Goal: Use online tool/utility: Utilize a website feature to perform a specific function

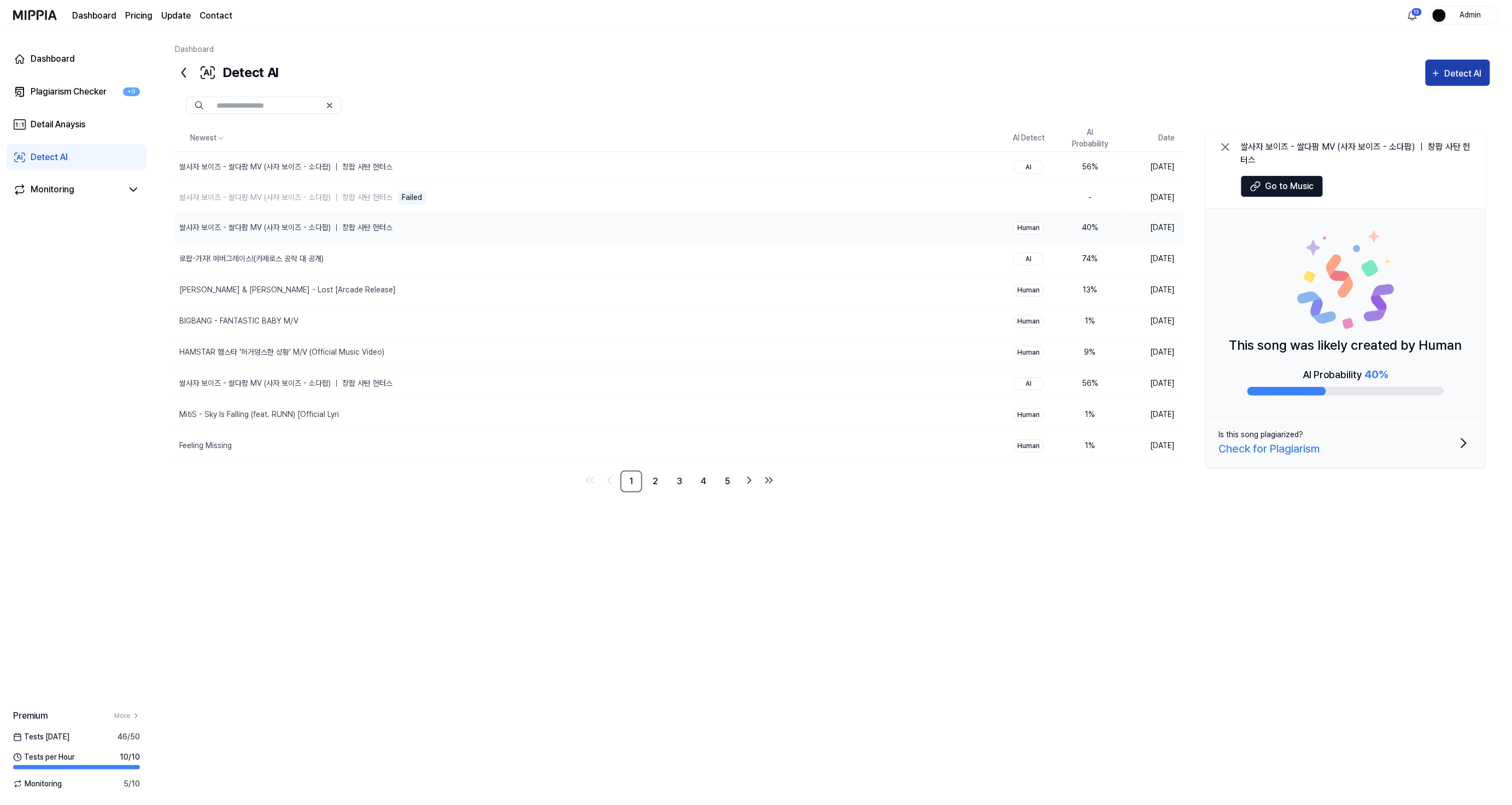
click at [1446, 74] on div "Detect AI" at bounding box center [1464, 74] width 40 height 14
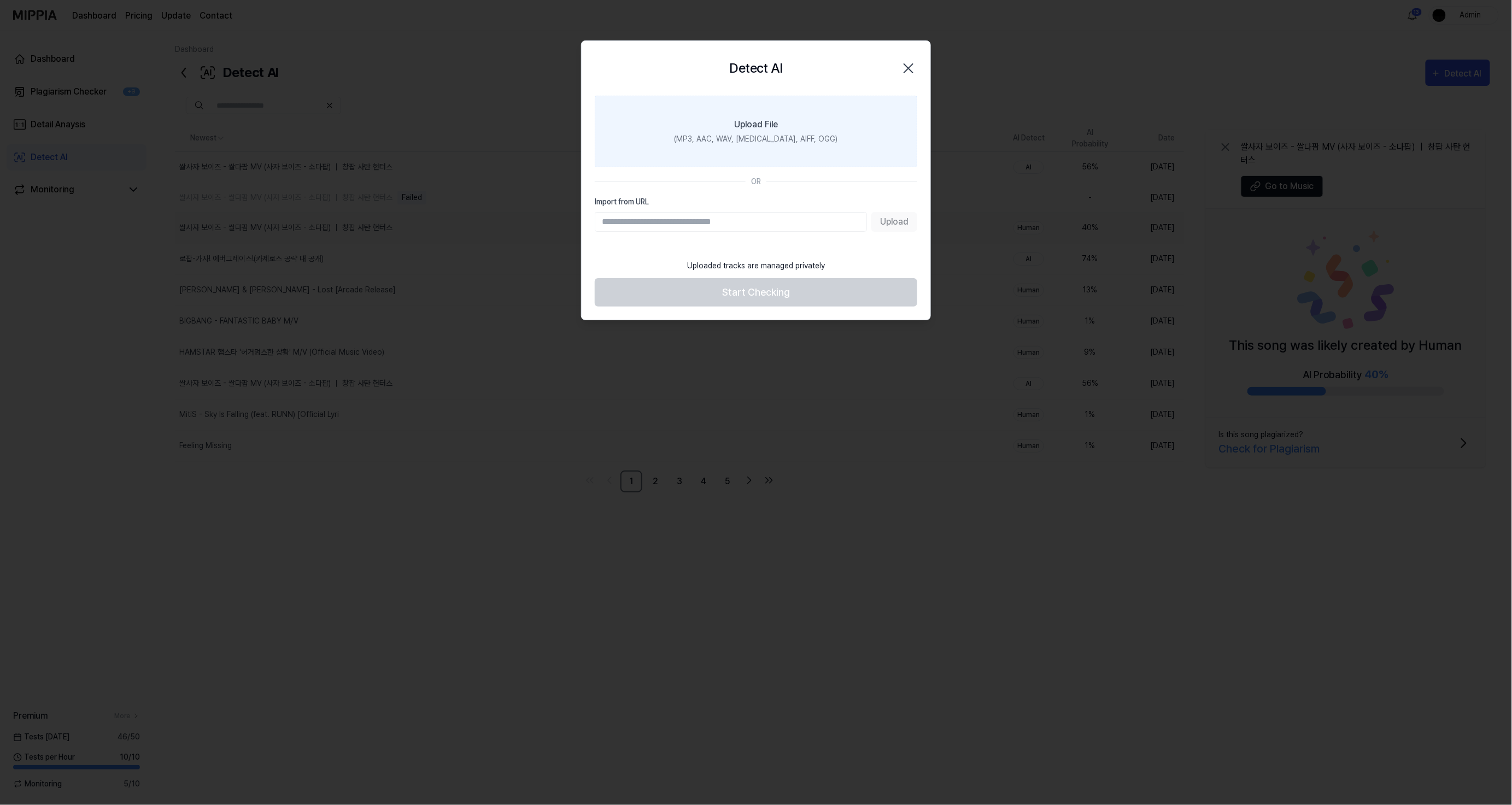
click at [764, 139] on div "(MP3, AAC, WAV, [MEDICAL_DATA], AIFF, OGG)" at bounding box center [756, 139] width 164 height 11
click at [0, 0] on input "Upload File (MP3, AAC, WAV, [MEDICAL_DATA], AIFF, OGG)" at bounding box center [0, 0] width 0 height 0
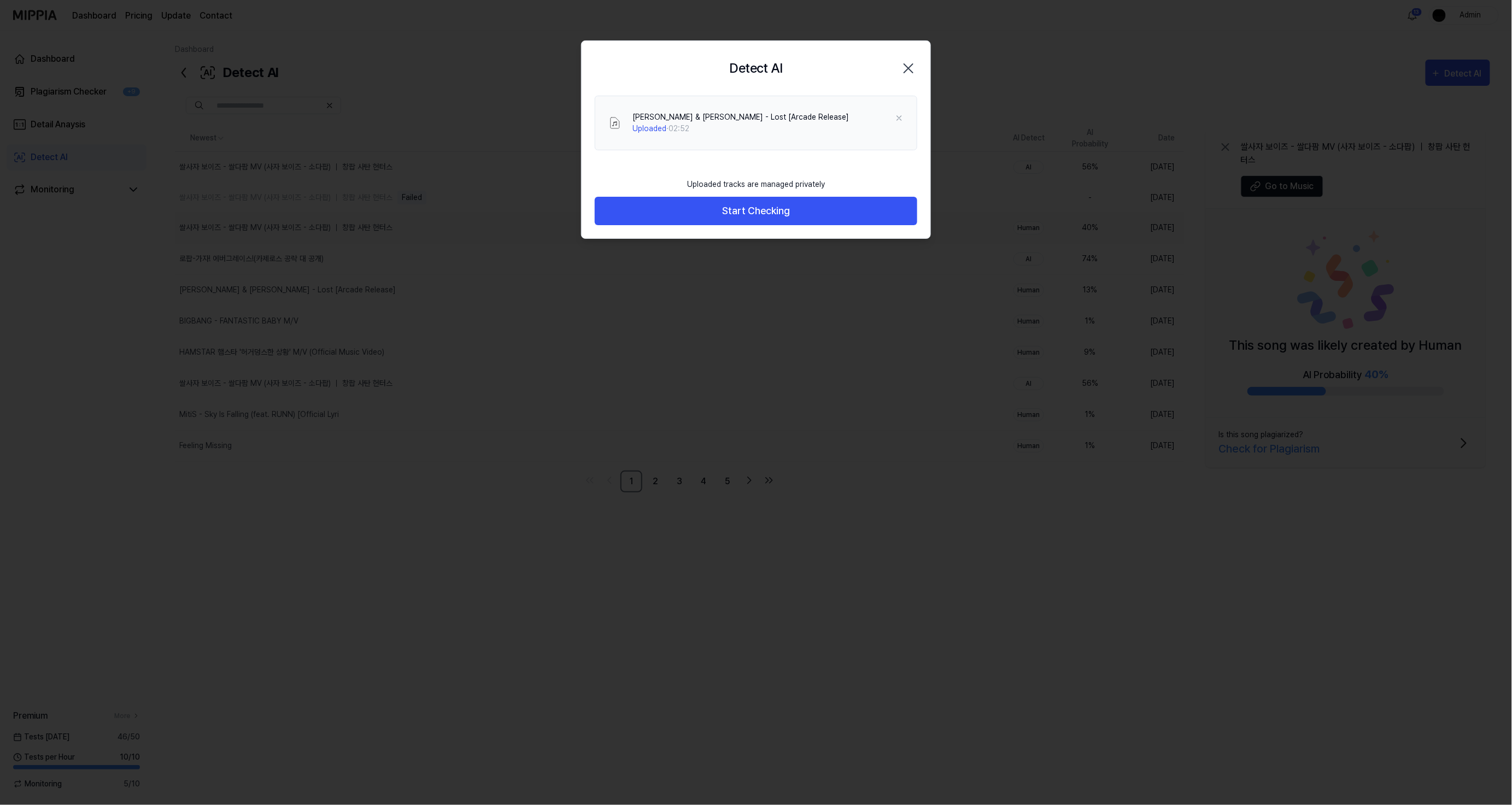
click at [838, 181] on footer "Uploaded tracks are managed privately Start Checking" at bounding box center [756, 199] width 323 height 54
click at [832, 212] on button "Start Checking" at bounding box center [756, 211] width 323 height 29
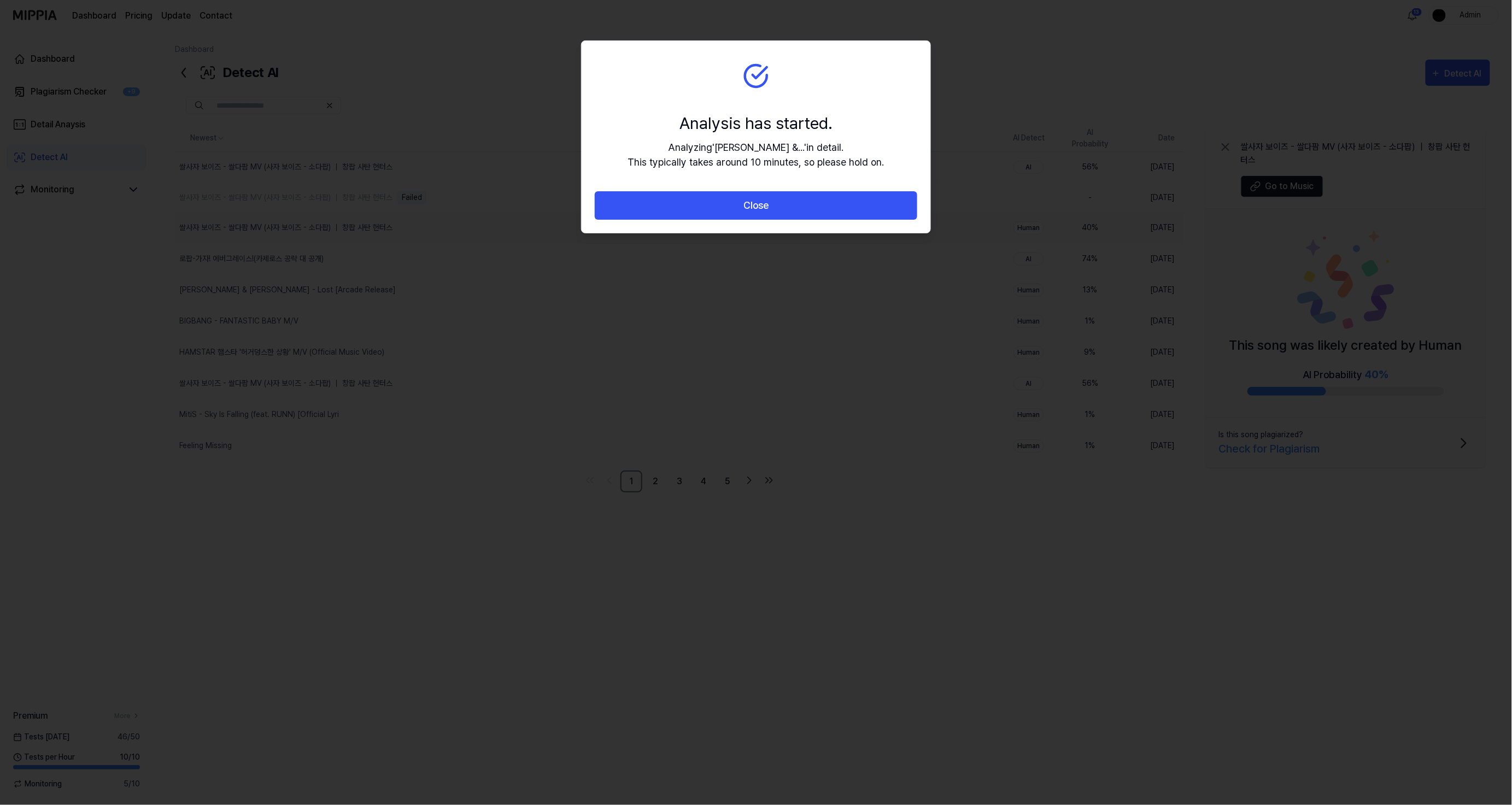
click at [832, 212] on button "Close" at bounding box center [756, 205] width 323 height 29
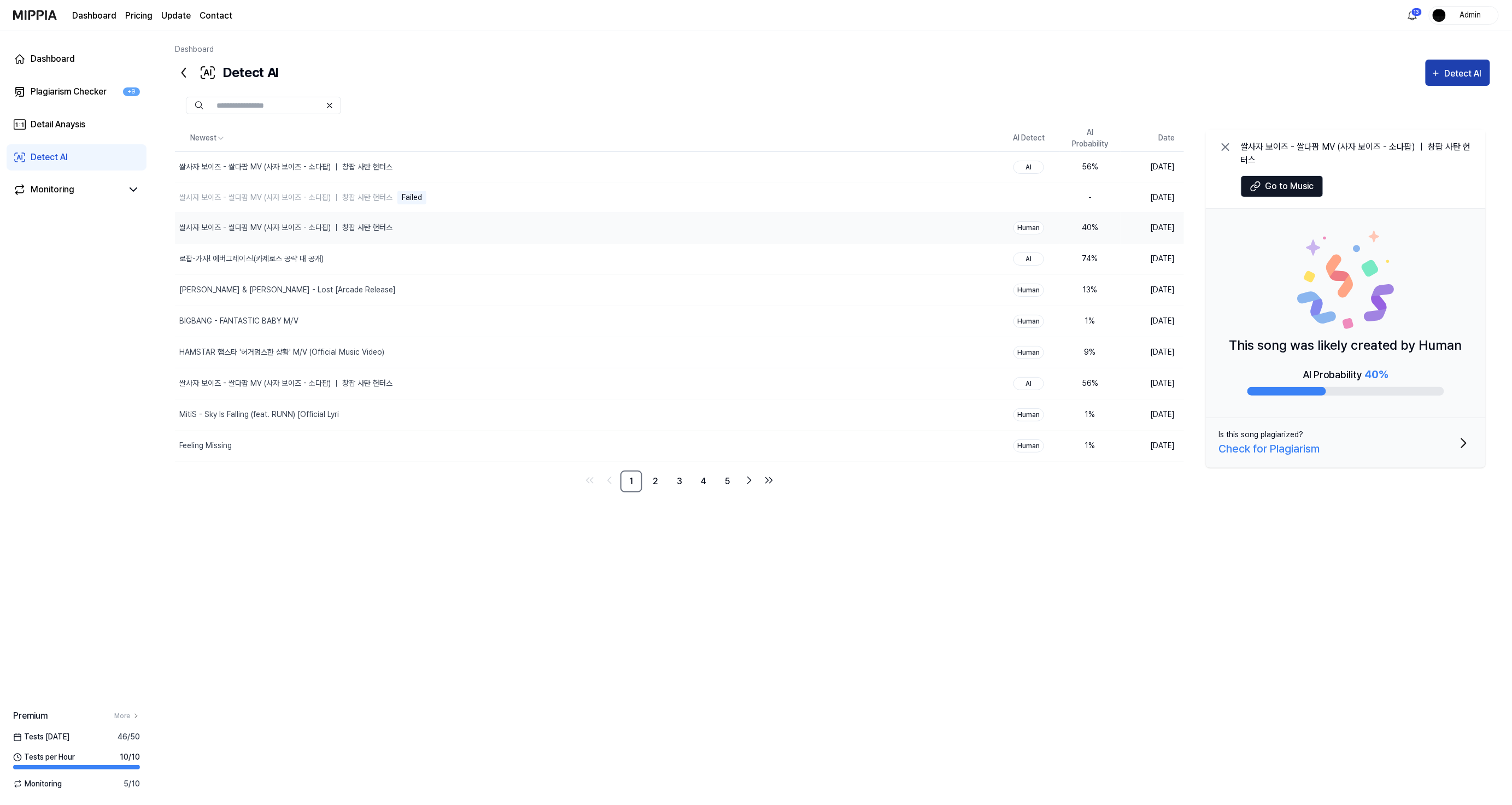
click at [1446, 67] on div "Detect AI" at bounding box center [1464, 74] width 40 height 14
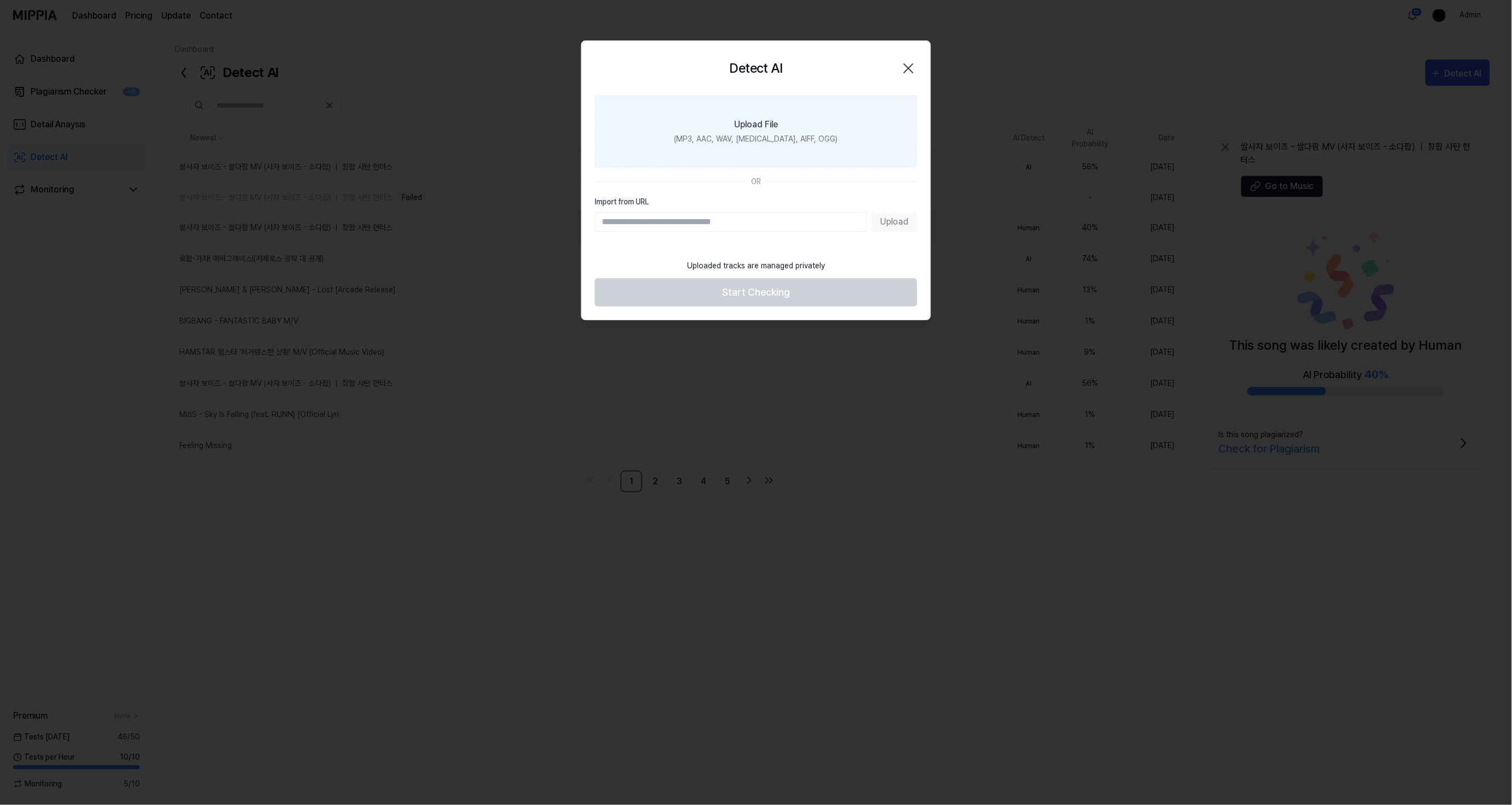
click at [818, 140] on label "Upload File (MP3, AAC, WAV, [MEDICAL_DATA], AIFF, OGG)" at bounding box center [756, 132] width 323 height 72
click at [0, 0] on input "Upload File (MP3, AAC, WAV, [MEDICAL_DATA], AIFF, OGG)" at bounding box center [0, 0] width 0 height 0
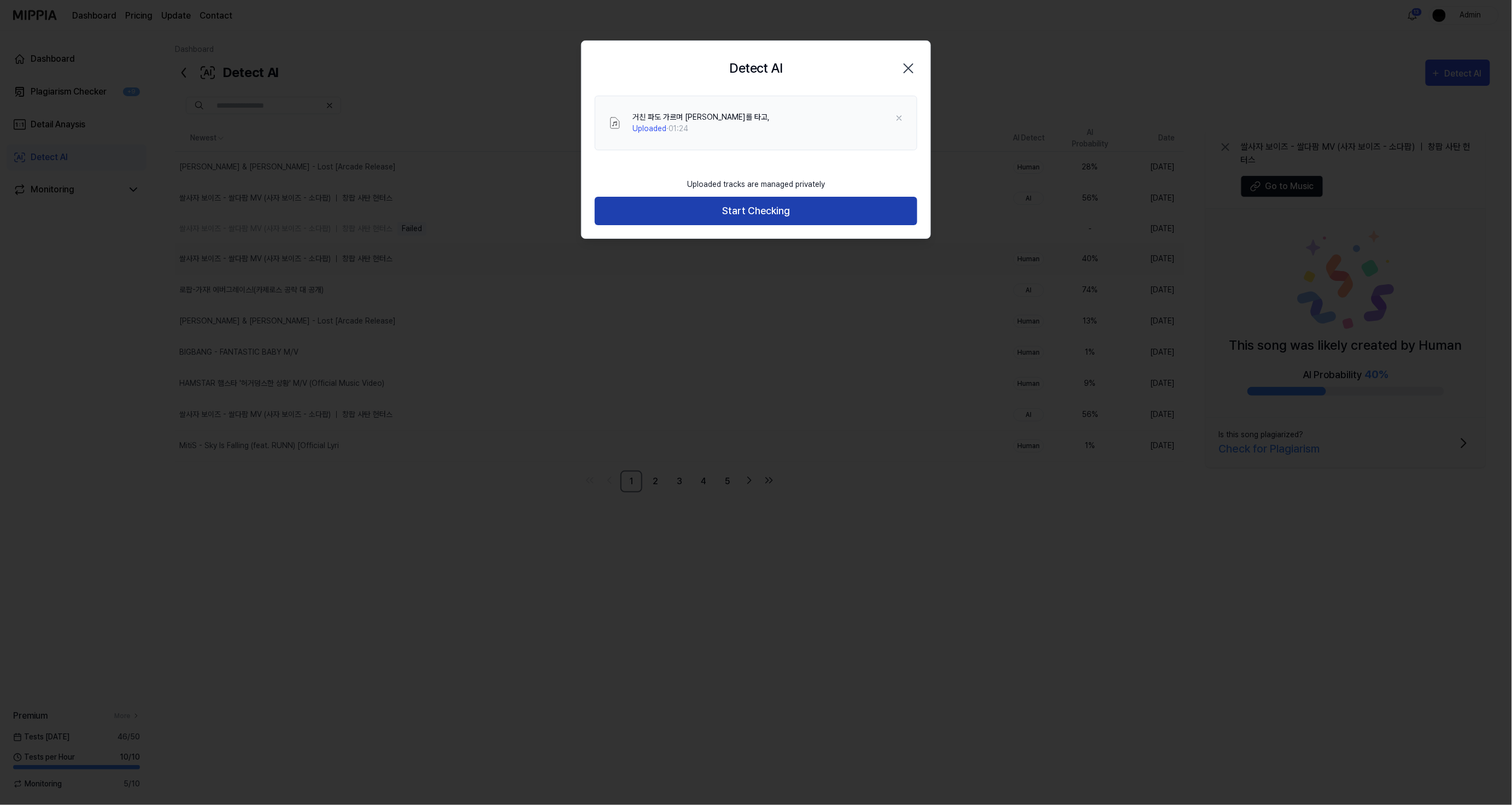
click at [823, 221] on button "Start Checking" at bounding box center [756, 211] width 323 height 29
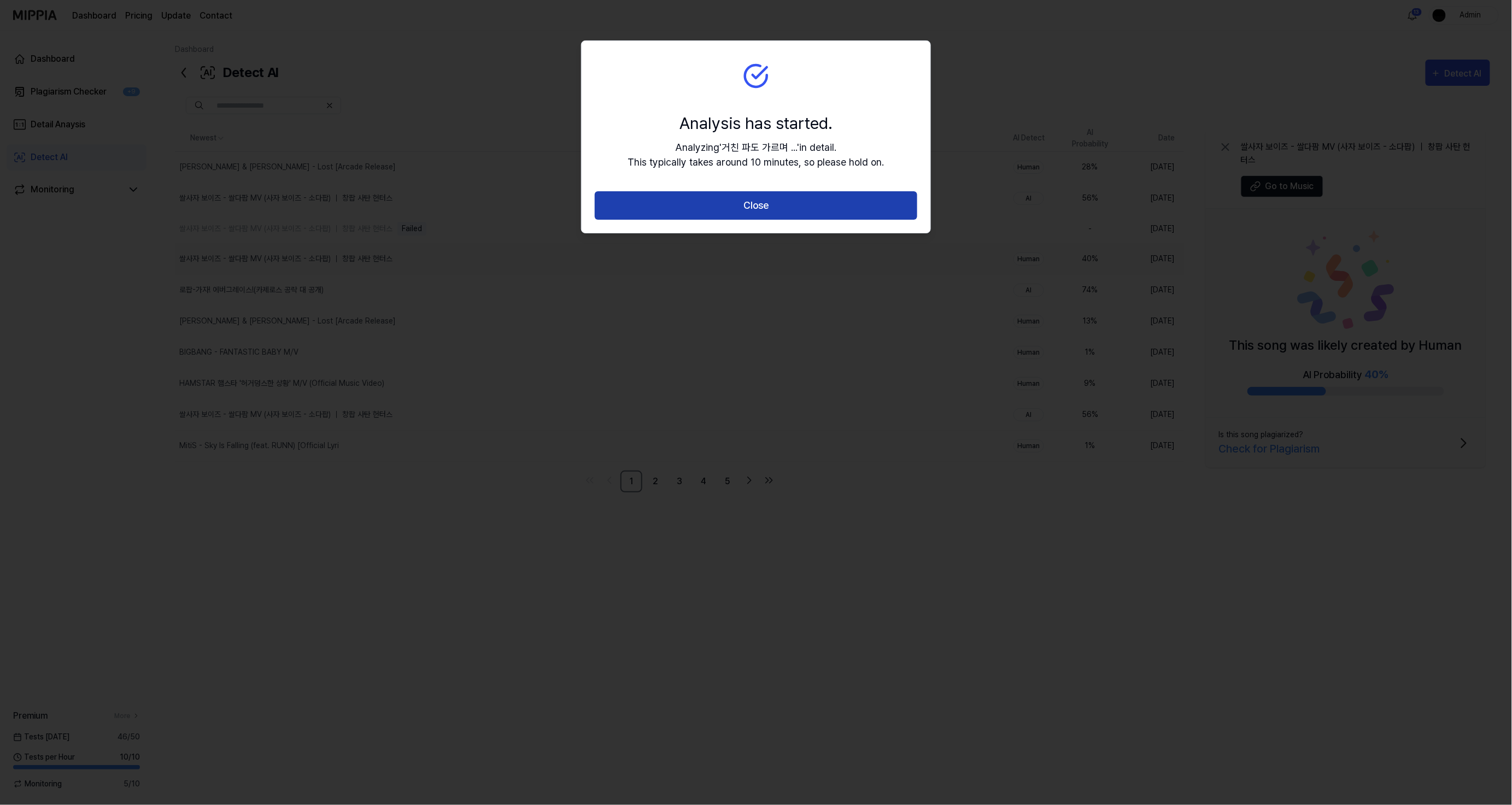
click at [826, 204] on button "Close" at bounding box center [756, 205] width 323 height 29
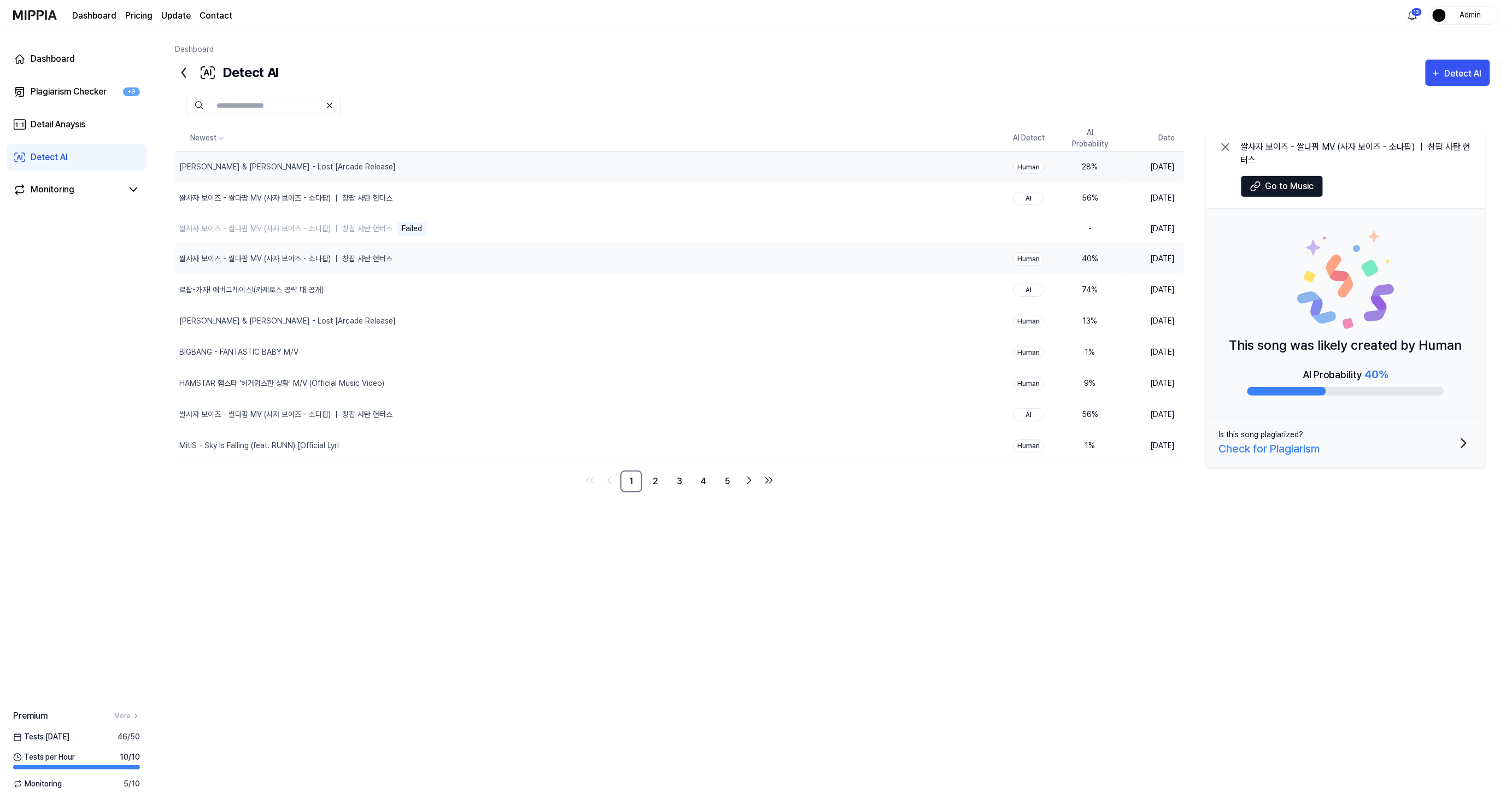
click at [1069, 171] on div "28 %" at bounding box center [1090, 167] width 44 height 11
click at [1258, 178] on button at bounding box center [1250, 186] width 18 height 18
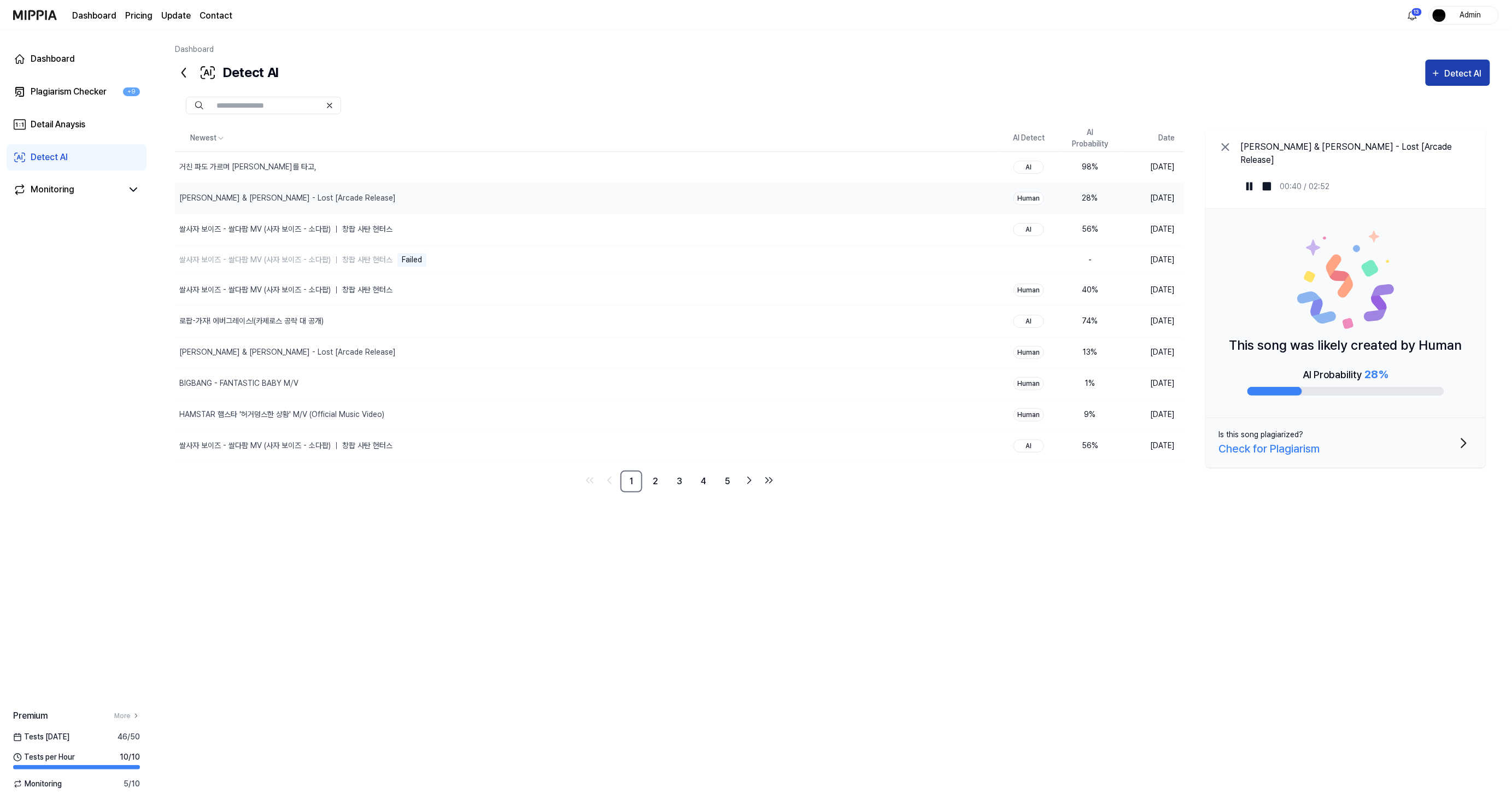
click at [1460, 84] on button "Detect AI" at bounding box center [1458, 73] width 65 height 26
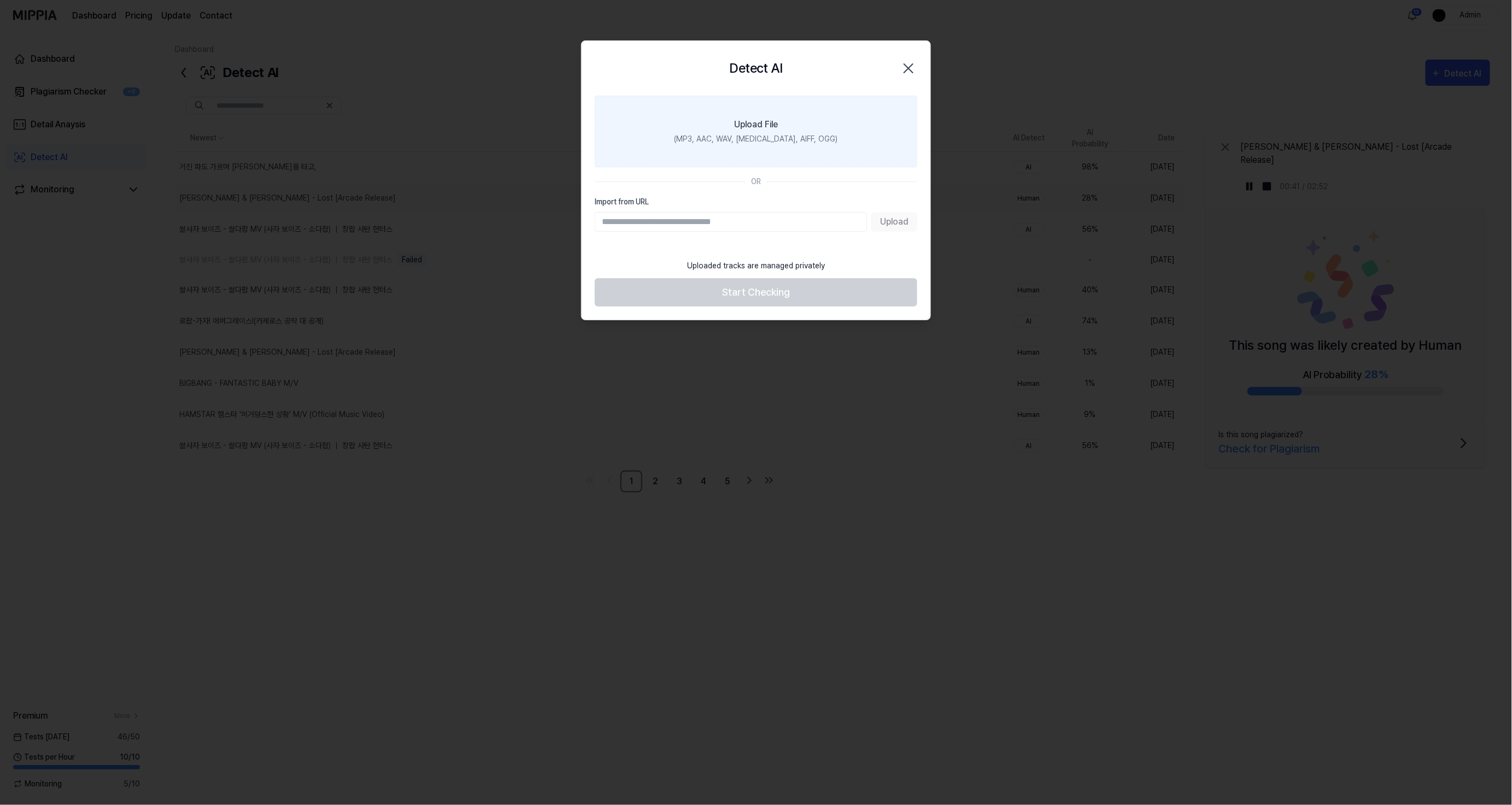
click at [803, 149] on label "Upload File (MP3, AAC, WAV, [MEDICAL_DATA], AIFF, OGG)" at bounding box center [756, 132] width 323 height 72
click at [0, 0] on input "Upload File (MP3, AAC, WAV, [MEDICAL_DATA], AIFF, OGG)" at bounding box center [0, 0] width 0 height 0
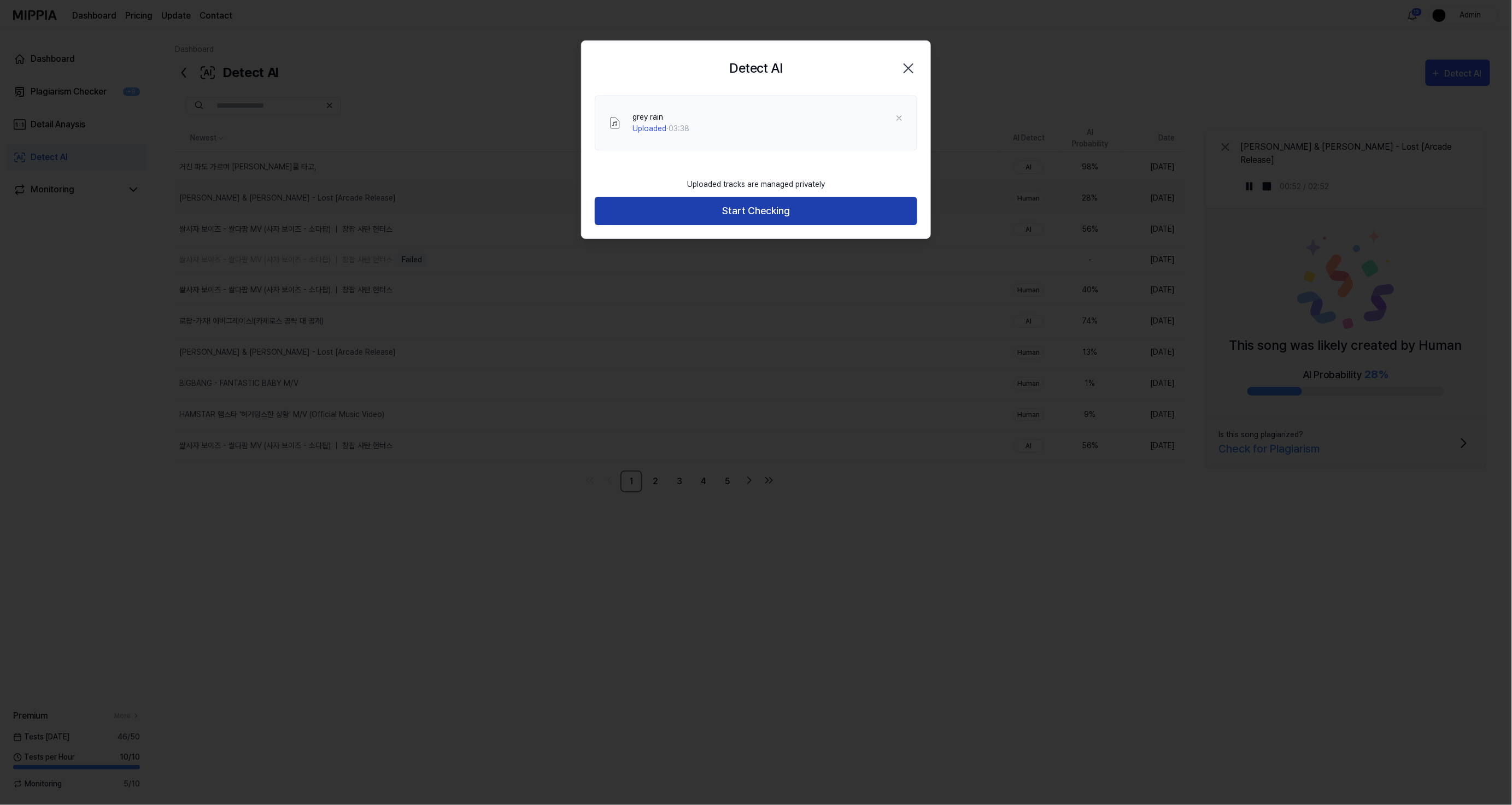
click at [843, 208] on button "Start Checking" at bounding box center [756, 211] width 323 height 29
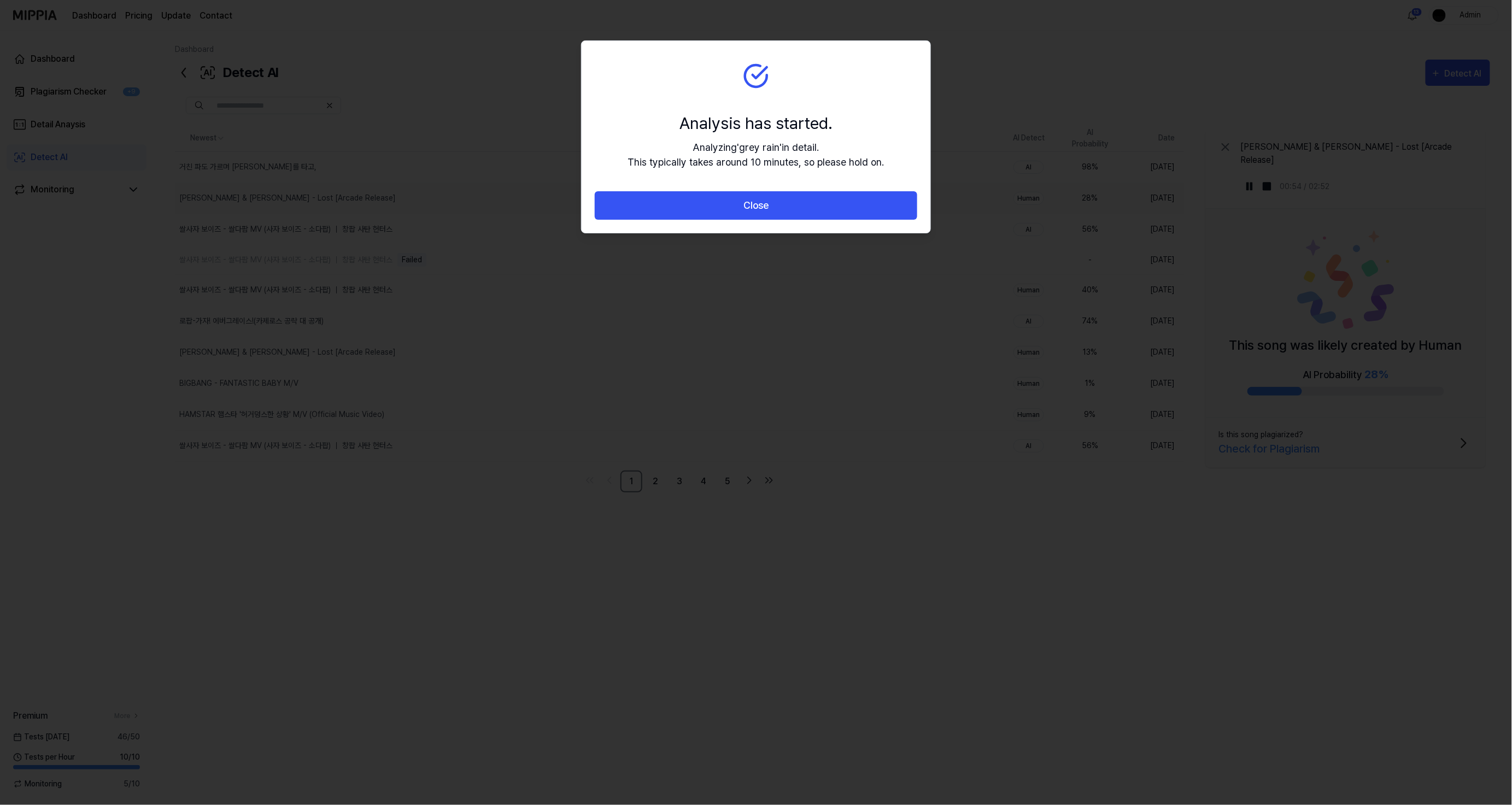
click at [843, 208] on button "Close" at bounding box center [756, 205] width 323 height 29
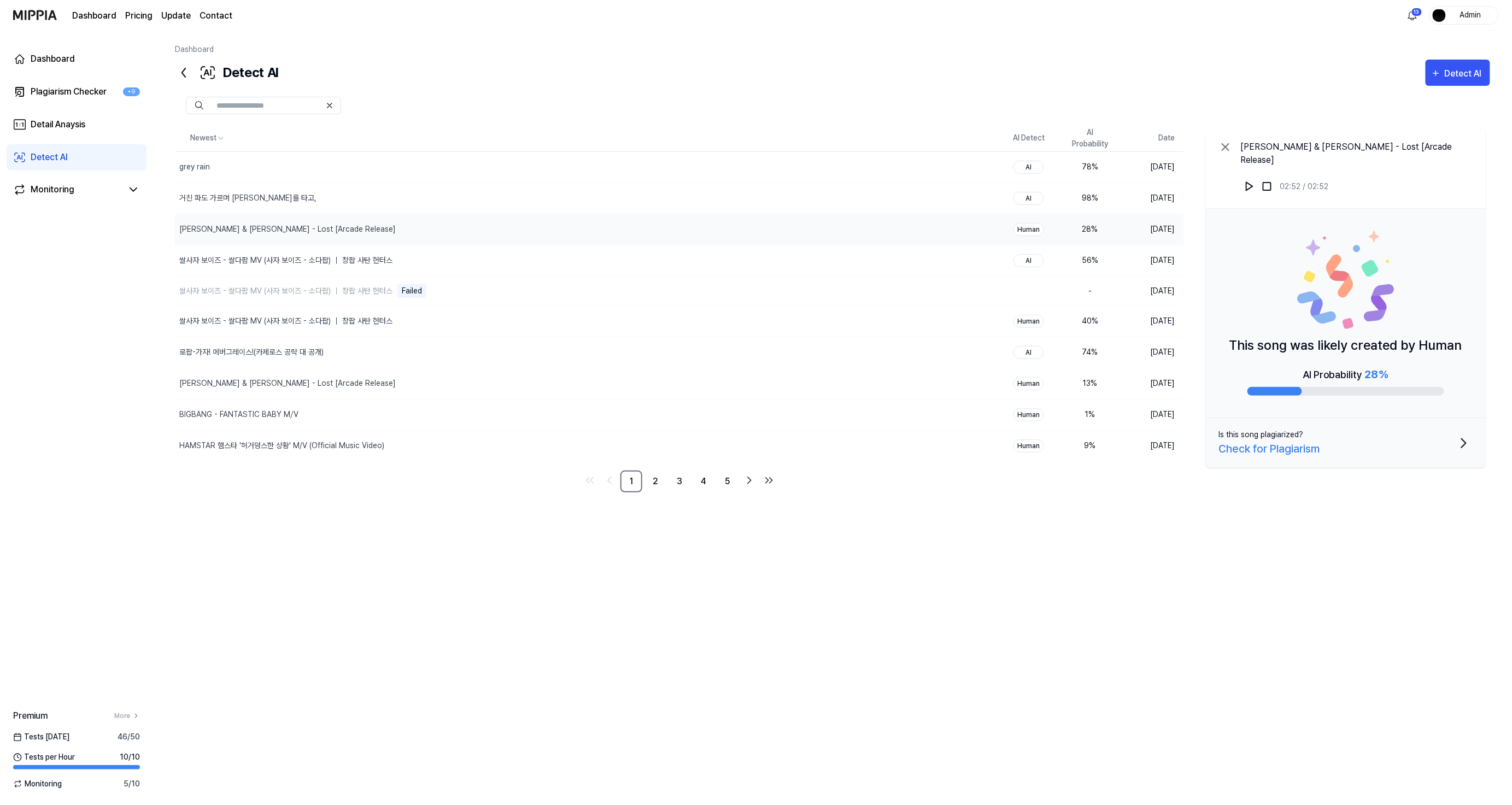
click at [1090, 570] on div "Newest AI Detect AI Probability Date grey rain Delete AI 78 % [DATE] 거친 파도 가르며 …" at bounding box center [832, 387] width 1315 height 523
click at [1439, 78] on icon "button" at bounding box center [1437, 73] width 10 height 13
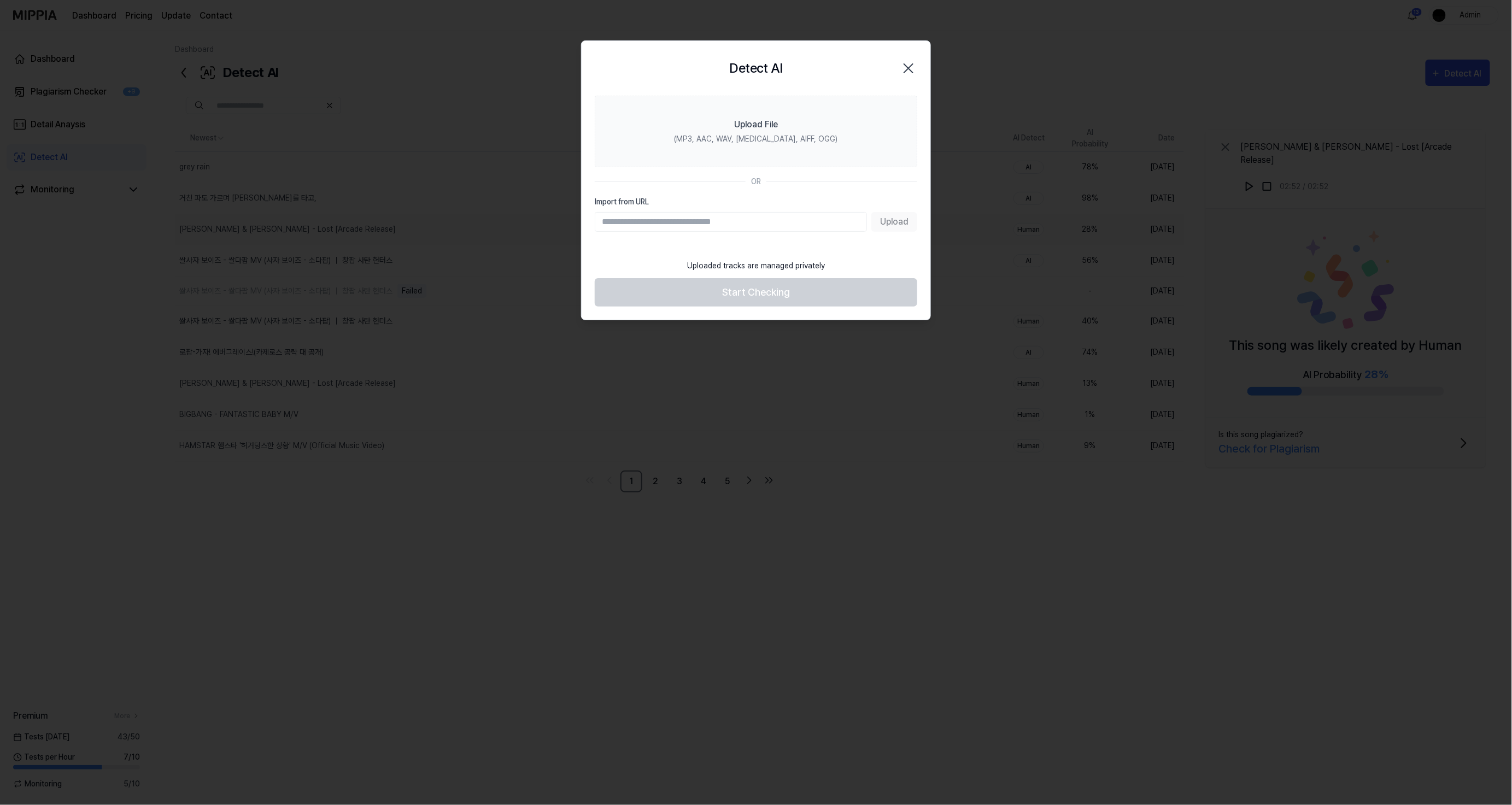
click at [739, 216] on input "Import from URL" at bounding box center [731, 222] width 272 height 20
paste input "**********"
type input "**********"
click at [910, 216] on button "Upload" at bounding box center [894, 222] width 46 height 20
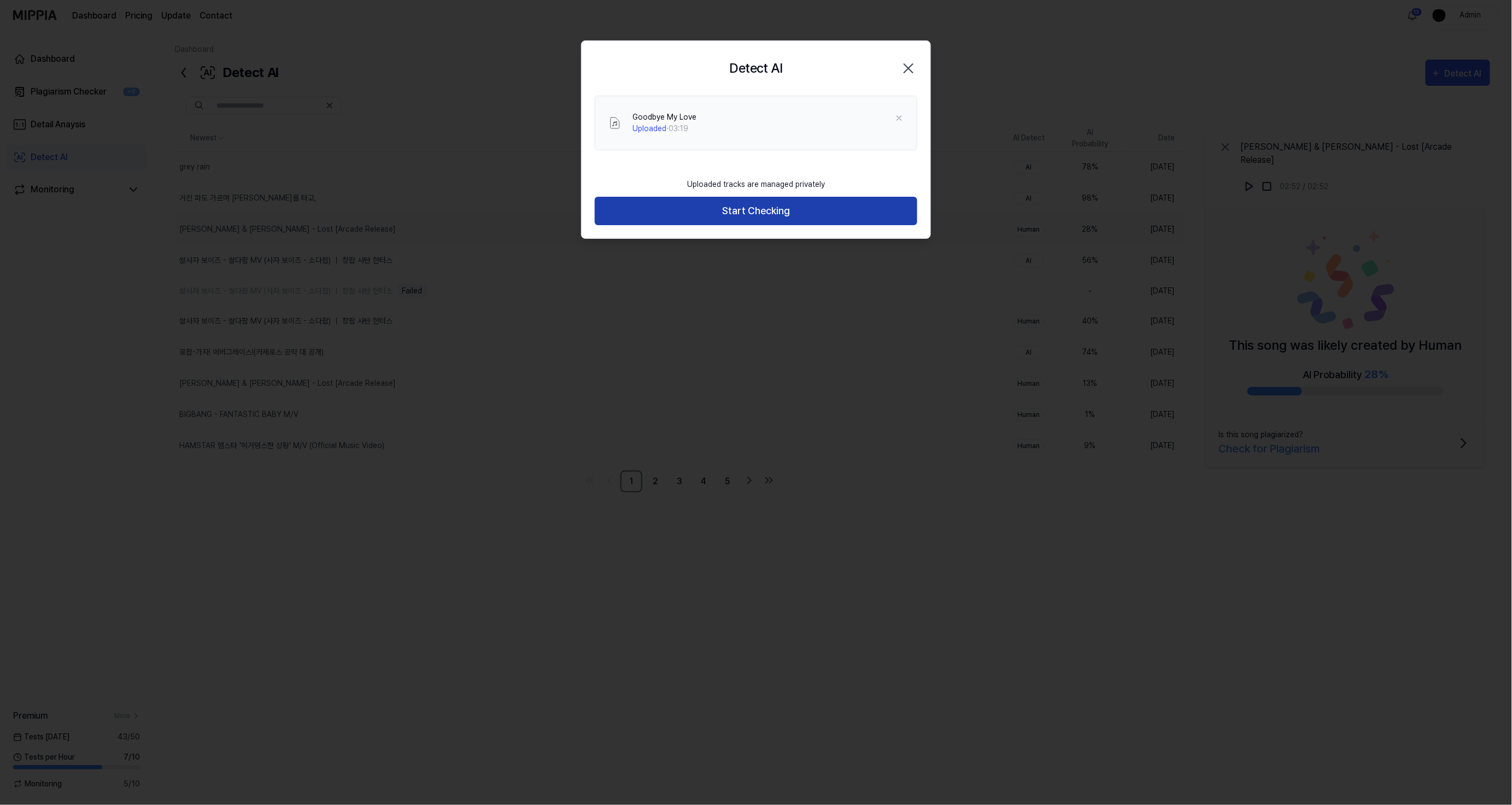
click at [855, 214] on button "Start Checking" at bounding box center [756, 211] width 323 height 29
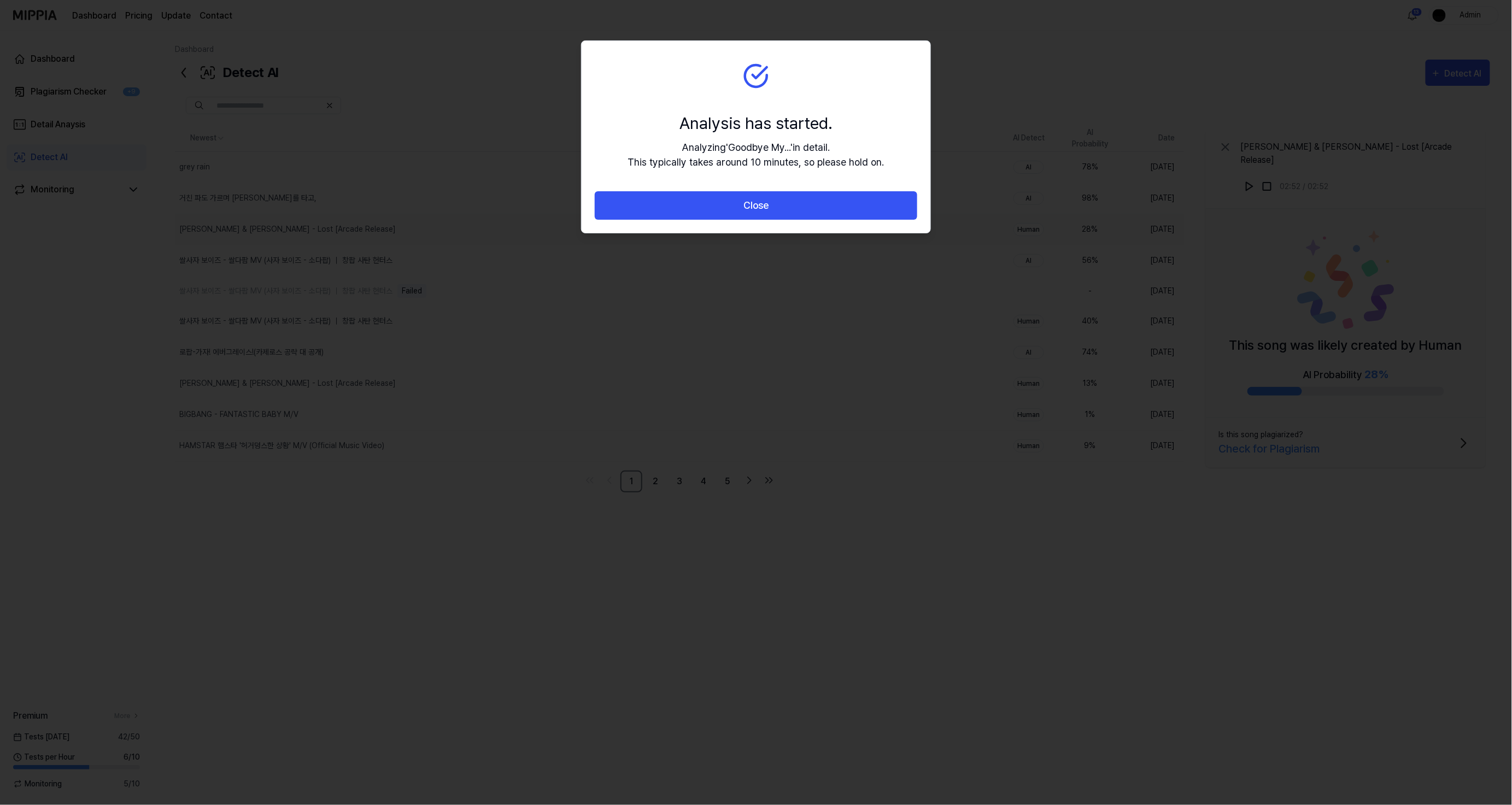
click at [855, 214] on button "Close" at bounding box center [756, 205] width 323 height 29
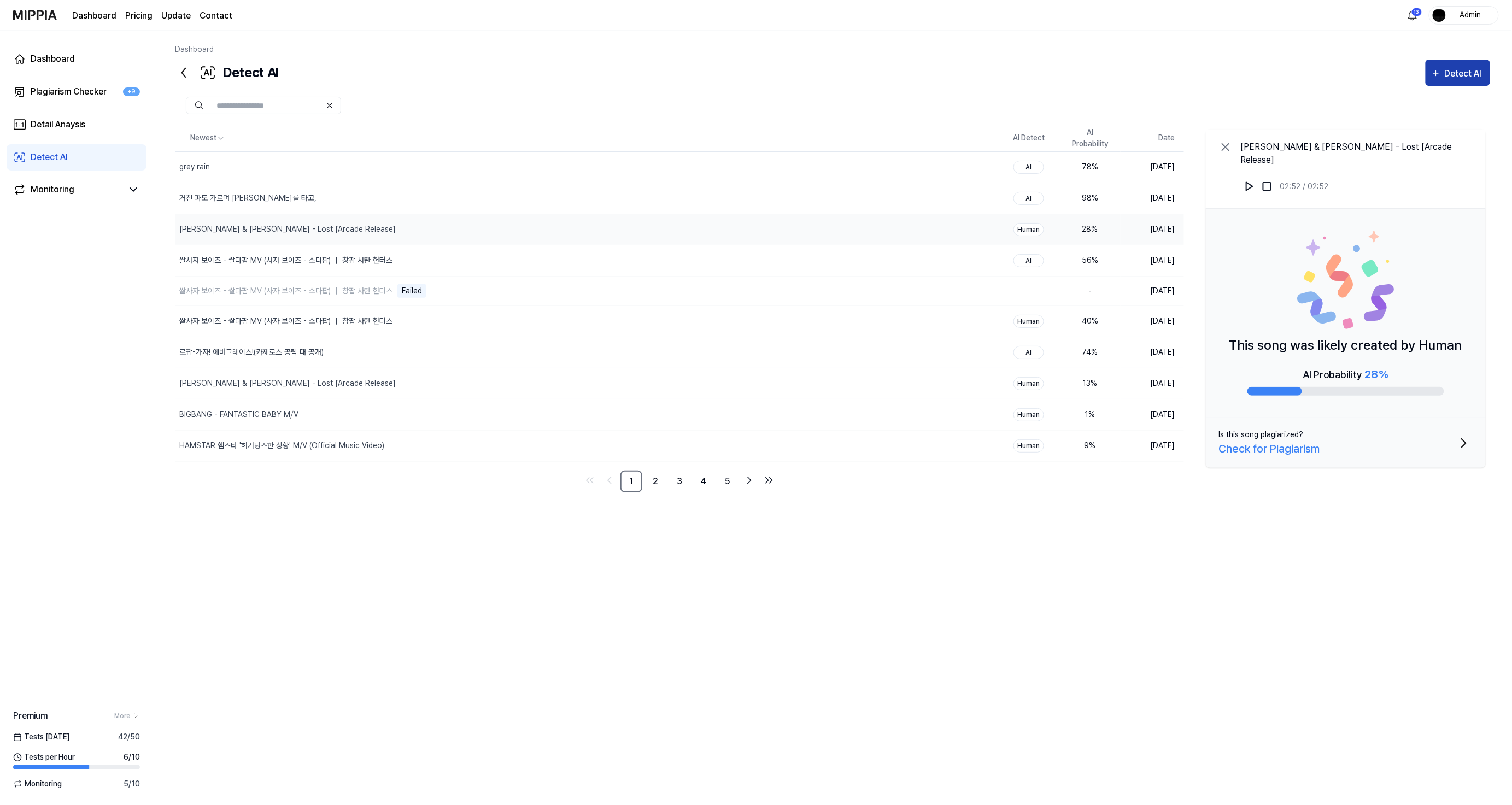
click at [1437, 63] on button "Detect AI" at bounding box center [1458, 73] width 65 height 26
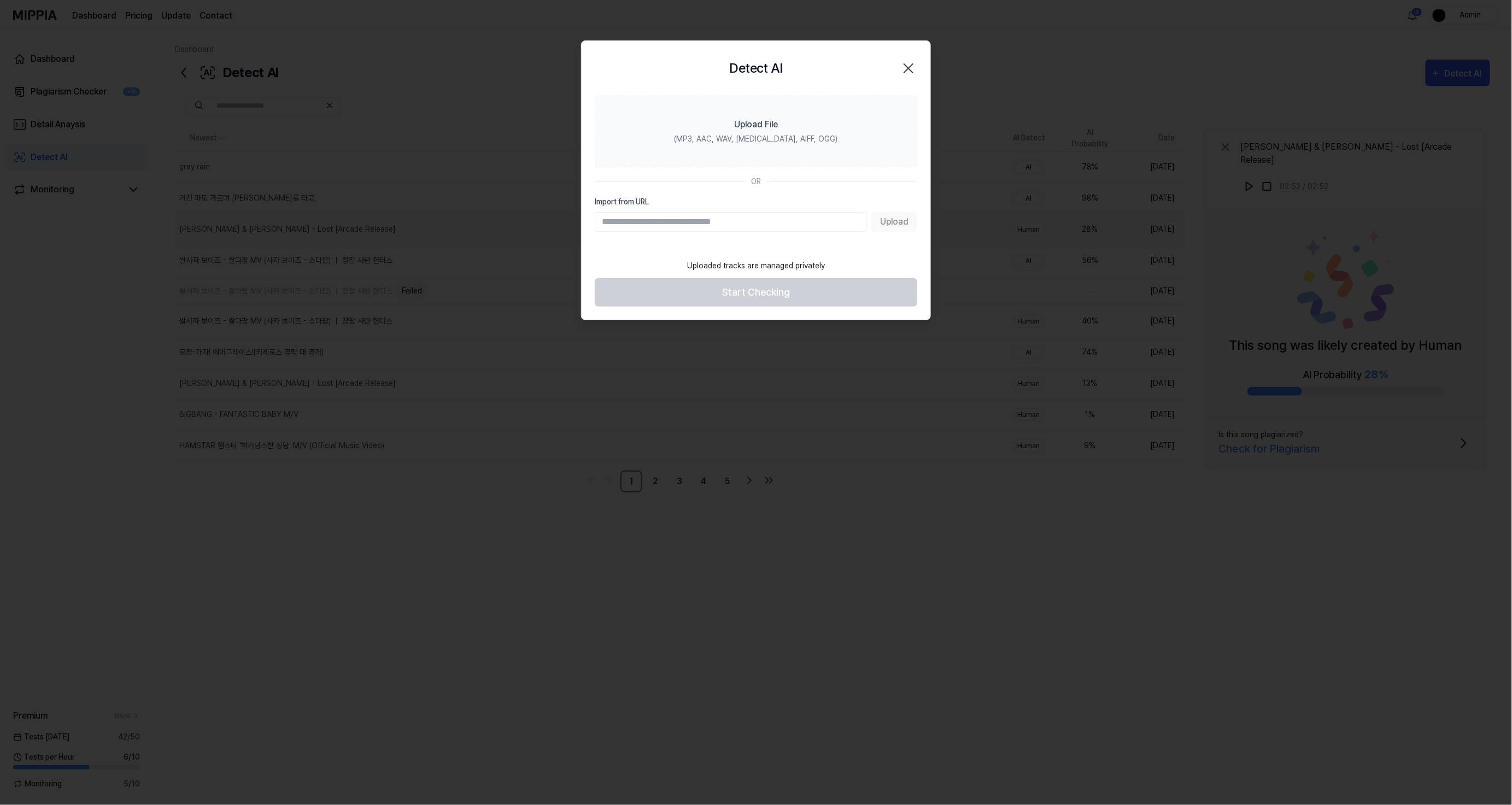
click at [823, 89] on div "Detect AI Close" at bounding box center [756, 68] width 349 height 55
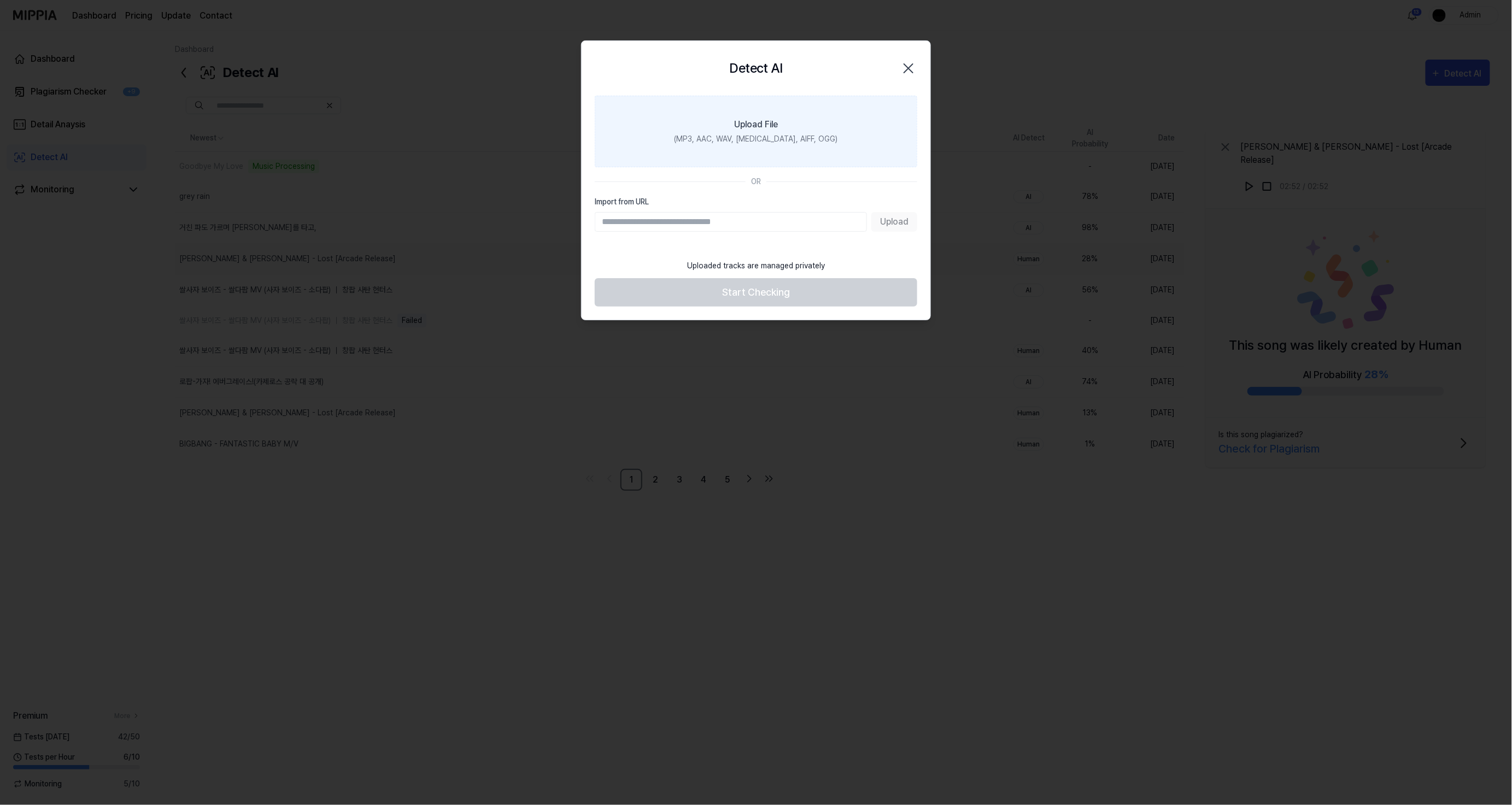
click at [818, 119] on label "Upload File (MP3, AAC, WAV, [MEDICAL_DATA], AIFF, OGG)" at bounding box center [756, 132] width 323 height 72
click at [0, 0] on input "Upload File (MP3, AAC, WAV, [MEDICAL_DATA], AIFF, OGG)" at bounding box center [0, 0] width 0 height 0
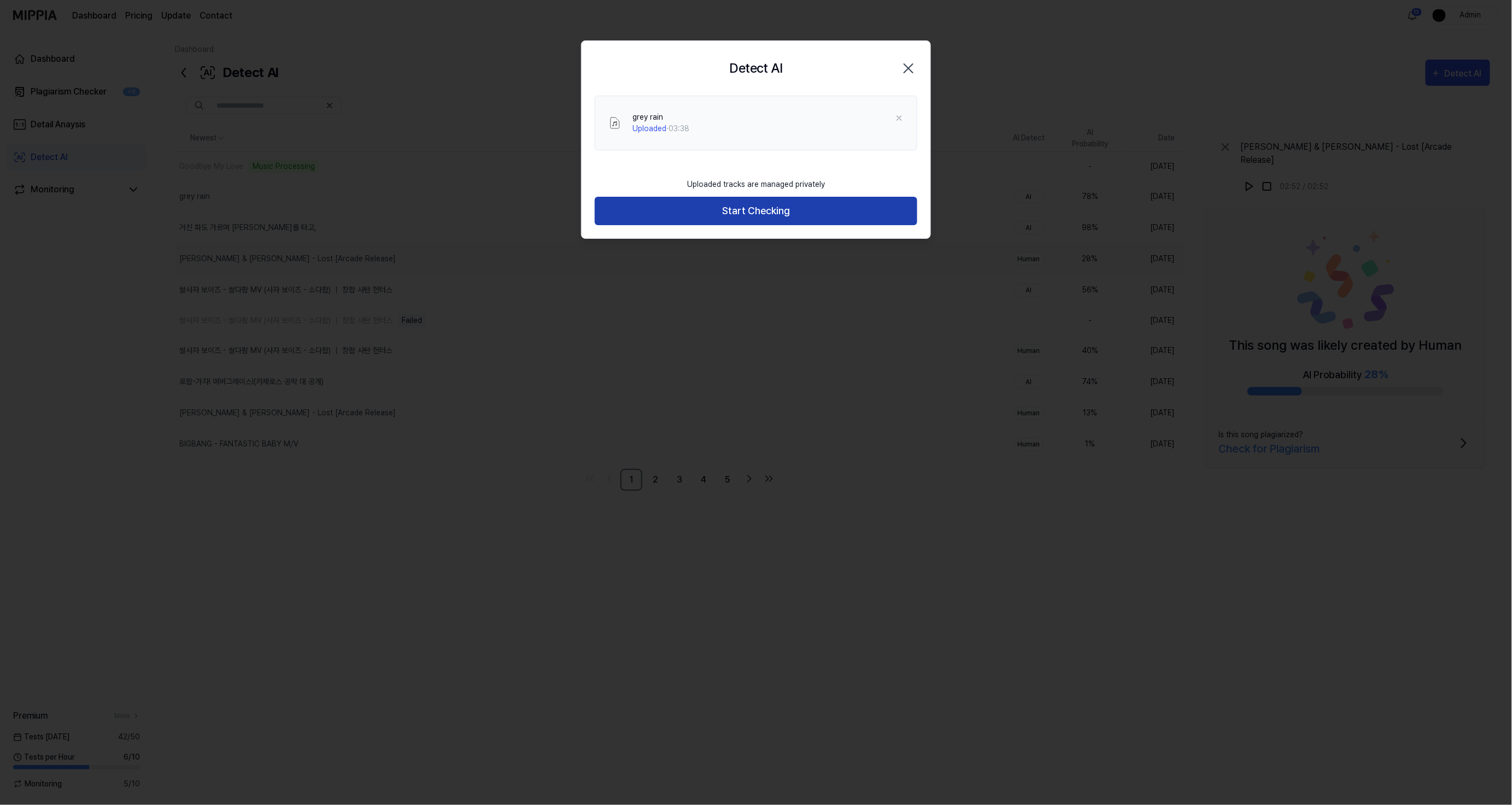
click at [742, 211] on button "Start Checking" at bounding box center [756, 211] width 323 height 29
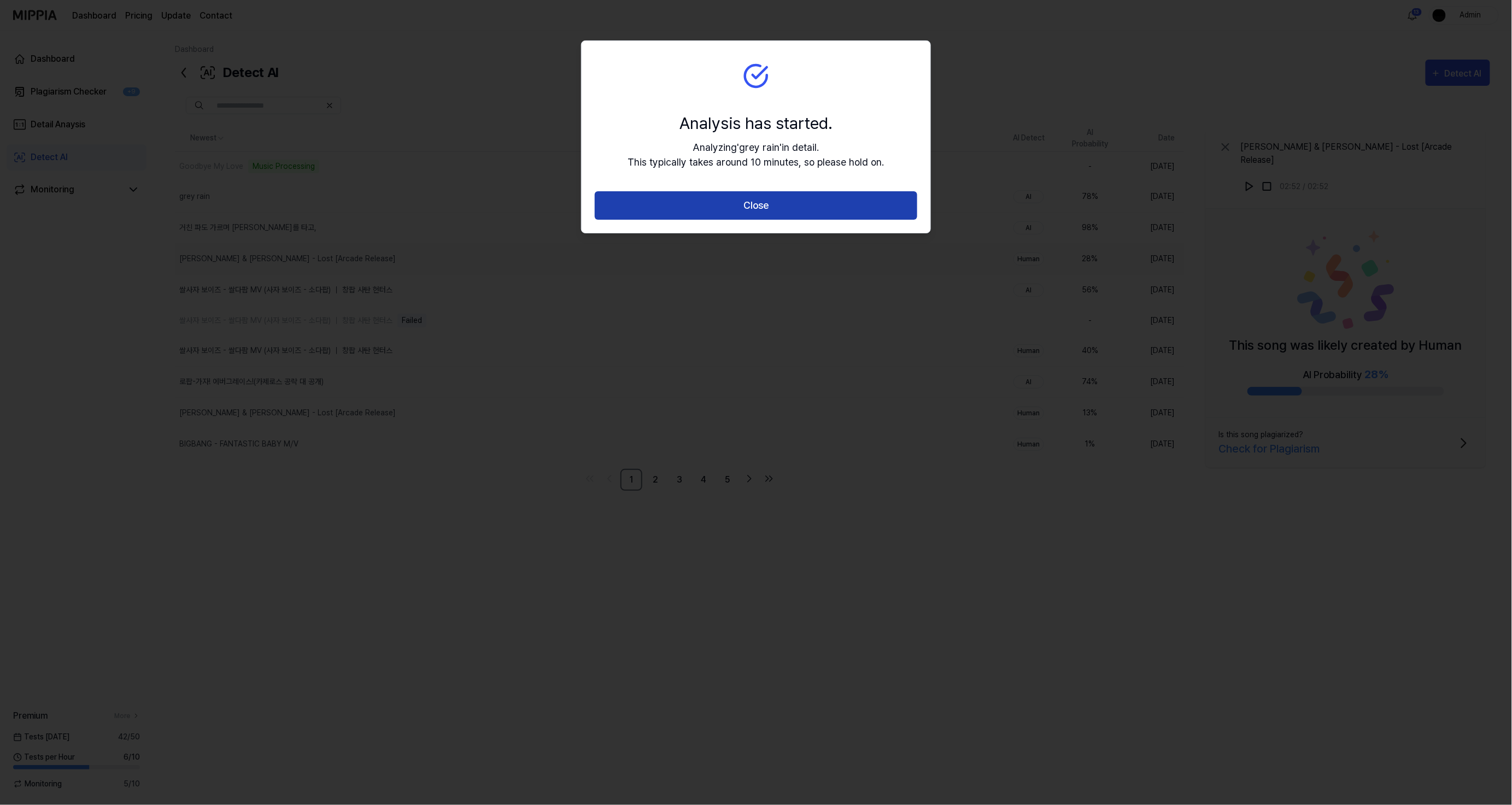
click at [748, 211] on button "Close" at bounding box center [756, 205] width 323 height 29
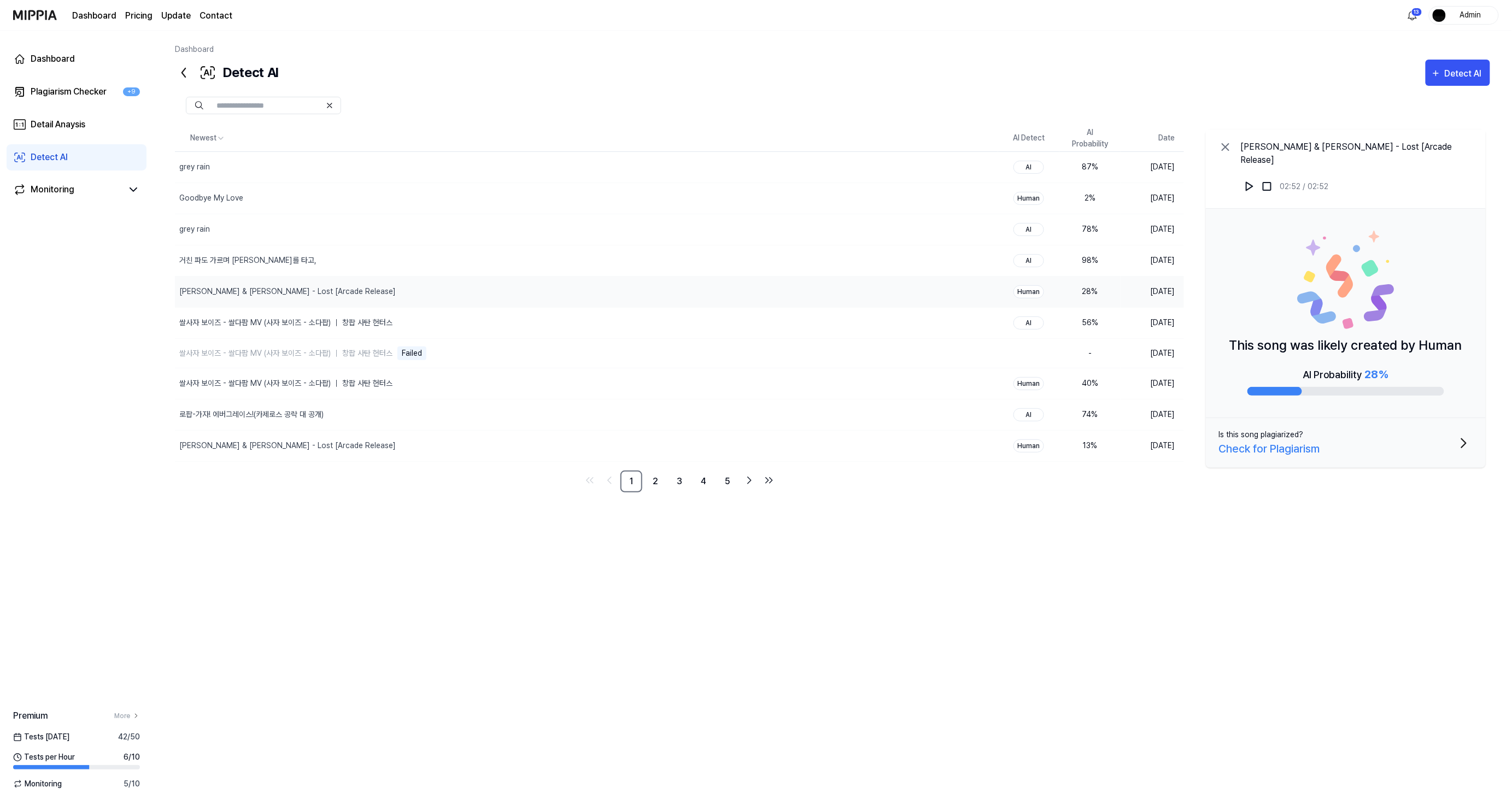
click at [866, 42] on div "Dashboard Detect AI Detect AI Plagiarism Checker Detail Analysis Detect AI Newe…" at bounding box center [832, 417] width 1359 height 775
